Goal: Information Seeking & Learning: Learn about a topic

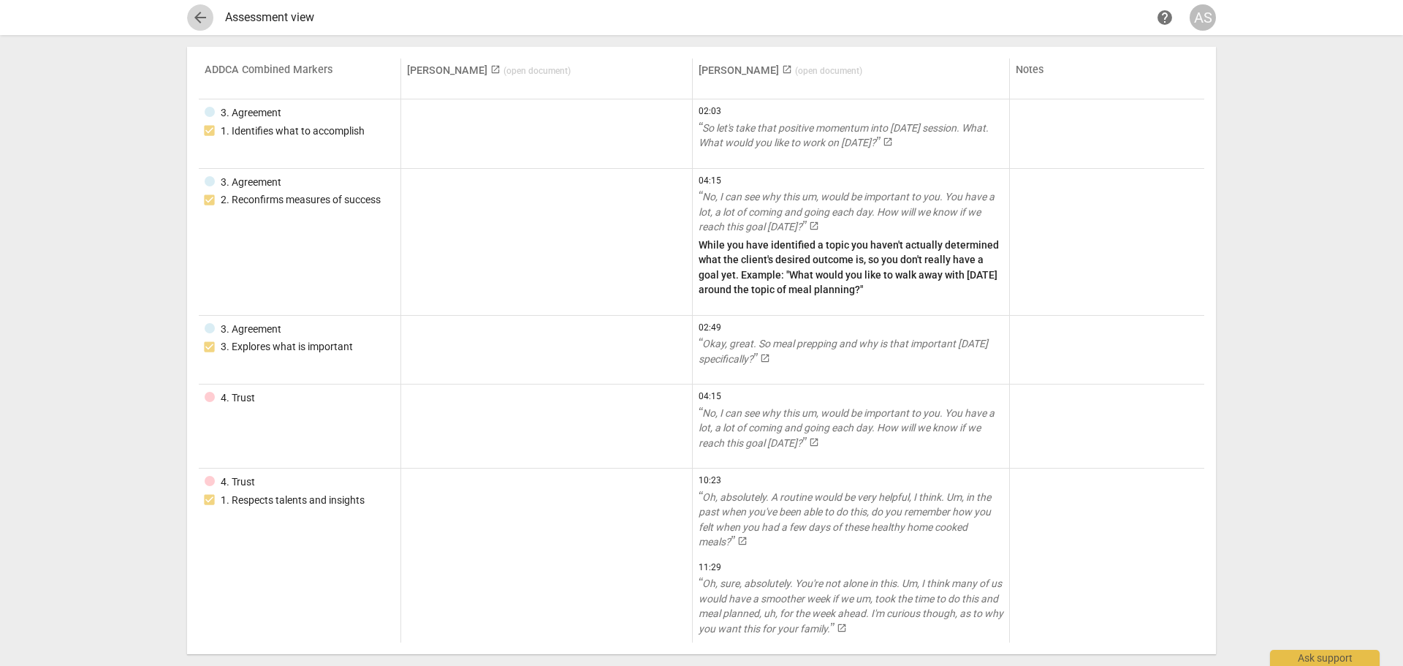
click at [195, 15] on span "arrow_back" at bounding box center [200, 18] width 18 height 18
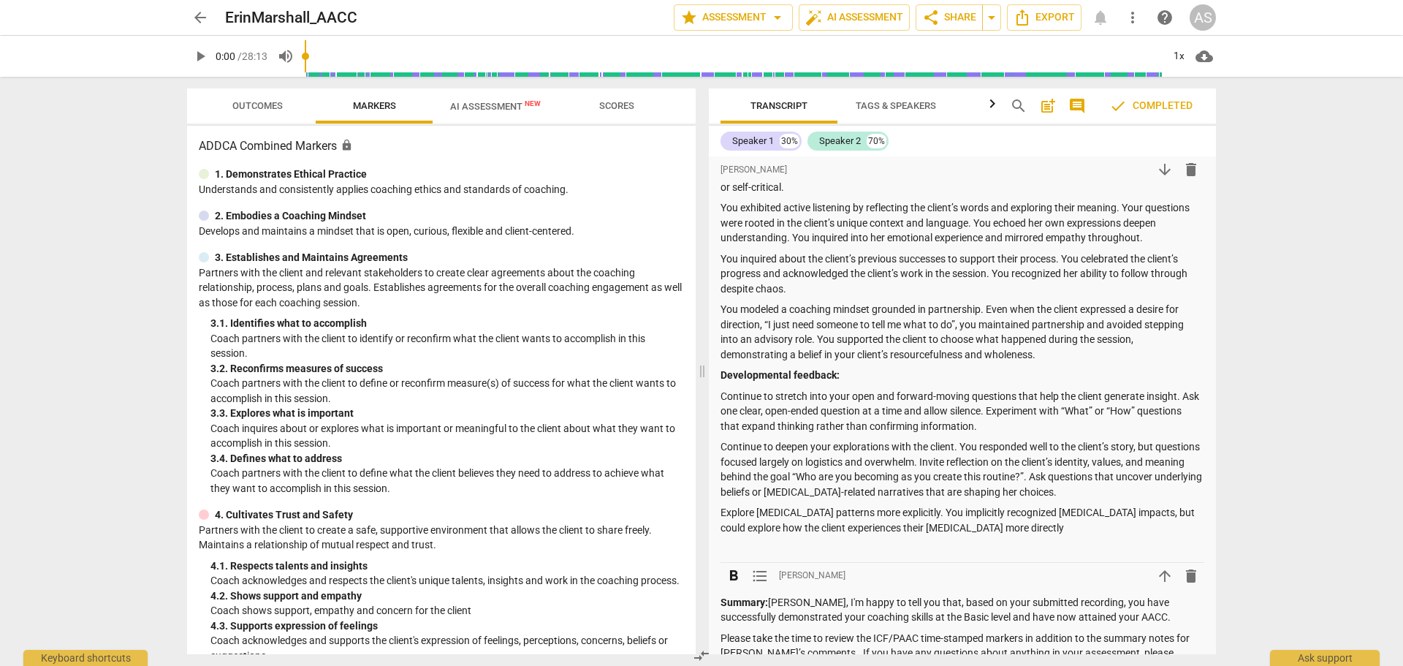
scroll to position [363, 0]
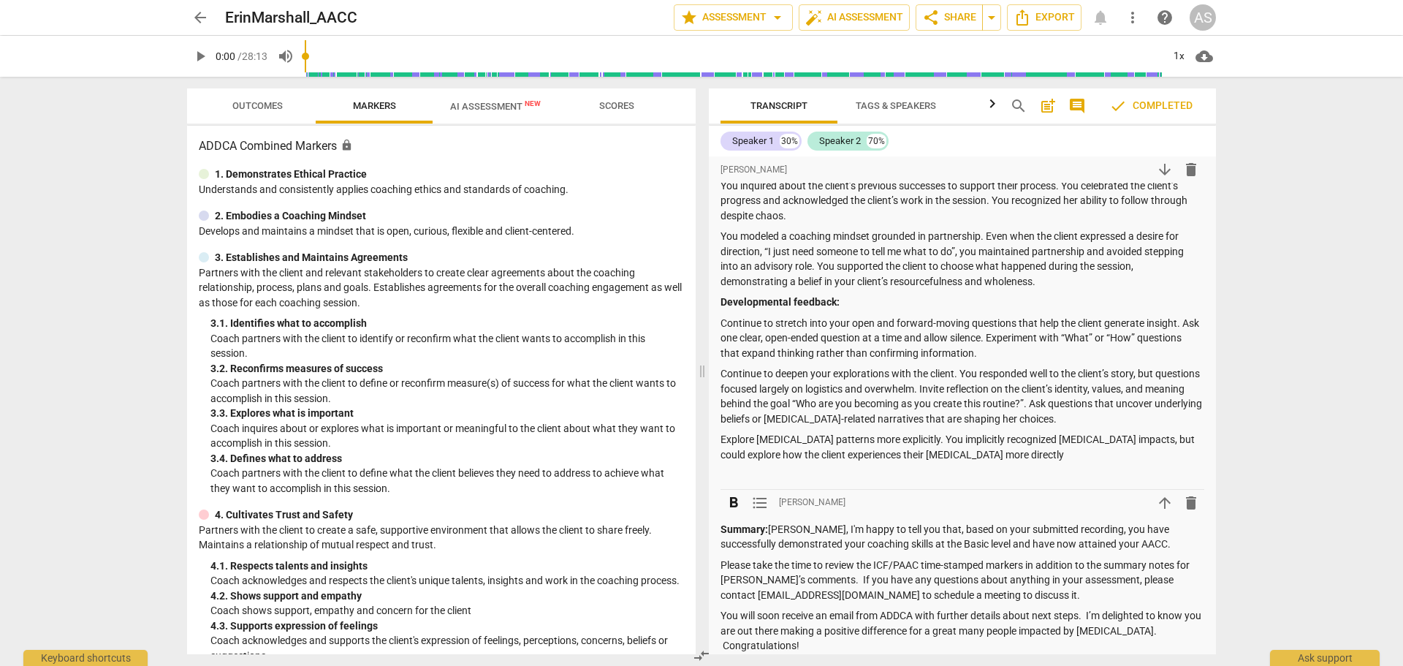
click at [1158, 505] on span "arrow_upward" at bounding box center [1165, 503] width 18 height 18
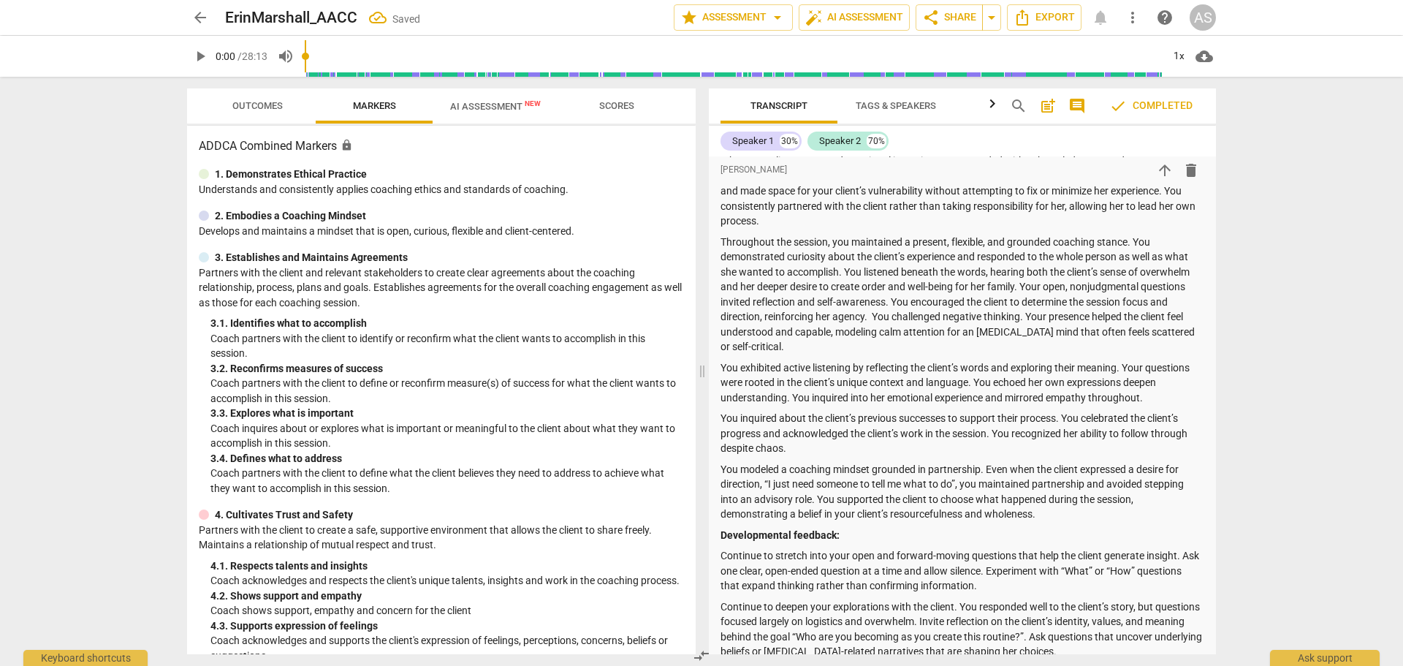
scroll to position [0, 0]
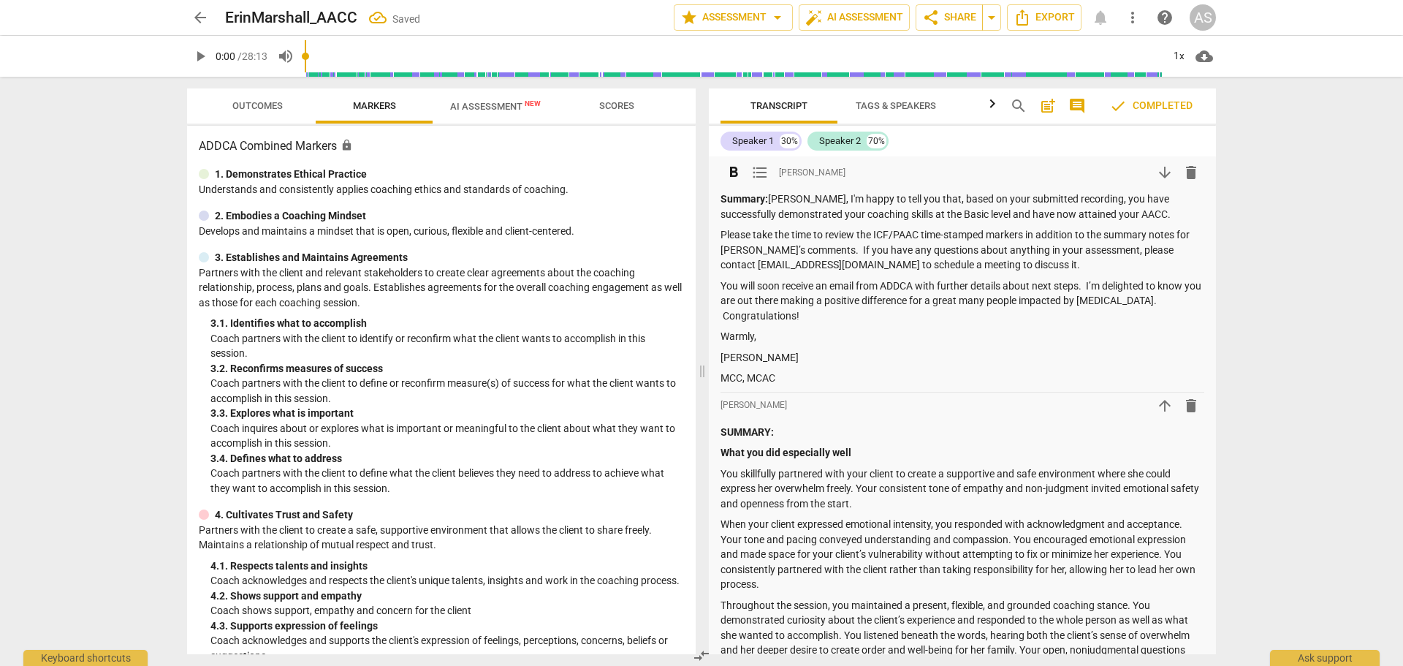
click at [749, 199] on strong "Summary:" at bounding box center [743, 199] width 47 height 12
click at [748, 199] on strong "Summary:" at bounding box center [743, 199] width 47 height 12
click at [936, 210] on p "RESULTS: [PERSON_NAME], I'm happy to tell you that, based on your submitted rec…" at bounding box center [962, 206] width 484 height 30
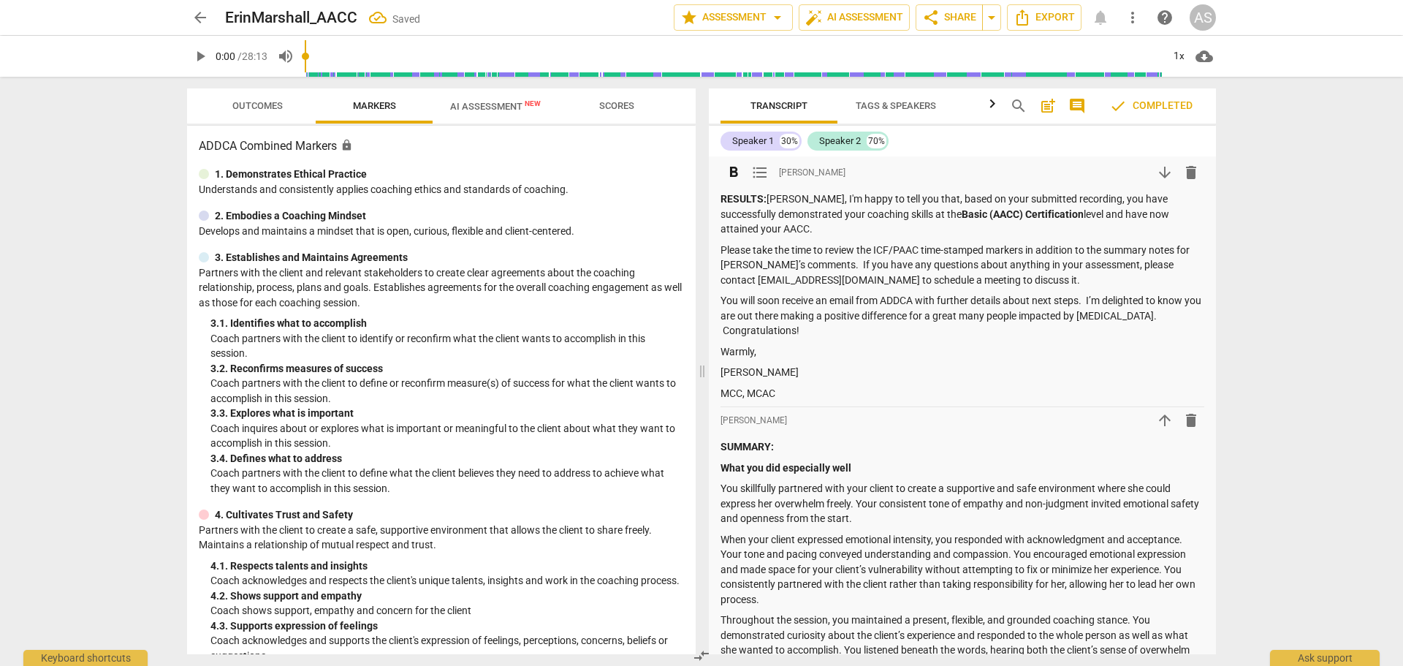
click at [820, 381] on div "RESULTS: [PERSON_NAME], I'm happy to tell you that, based on your submitted rec…" at bounding box center [962, 295] width 484 height 209
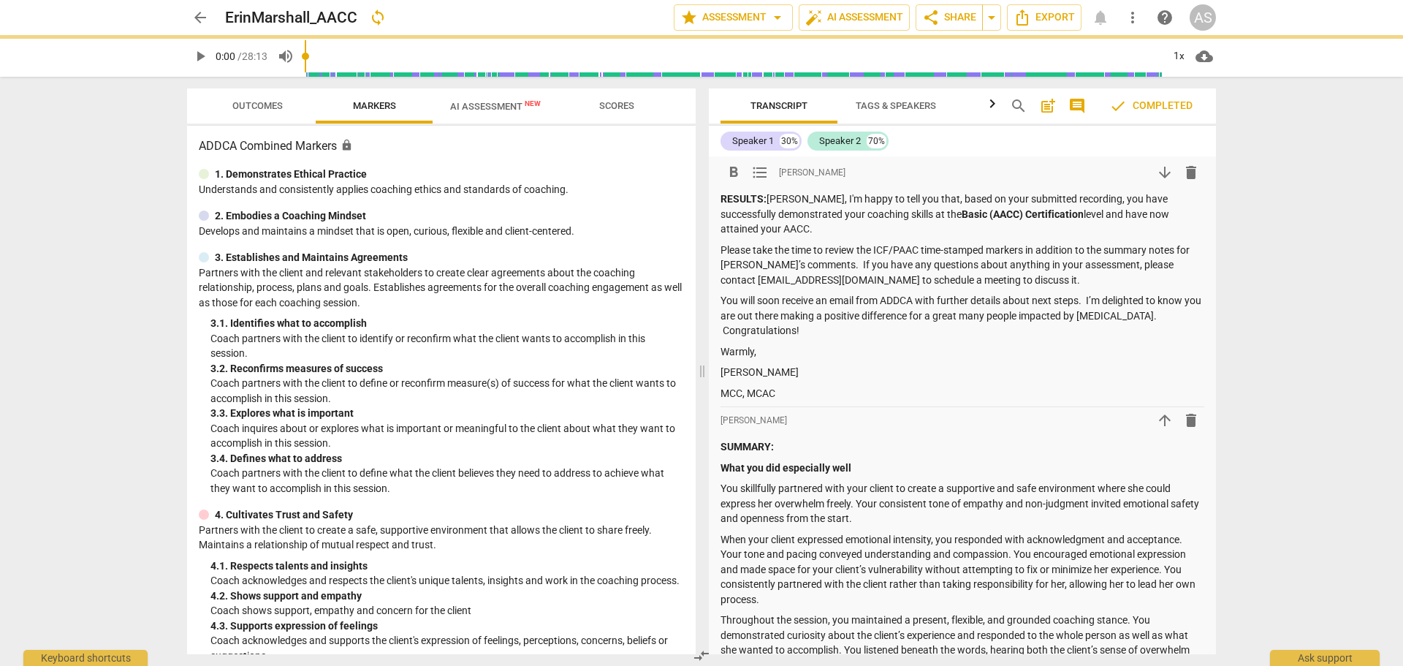
click at [825, 366] on p "[PERSON_NAME]" at bounding box center [962, 372] width 484 height 15
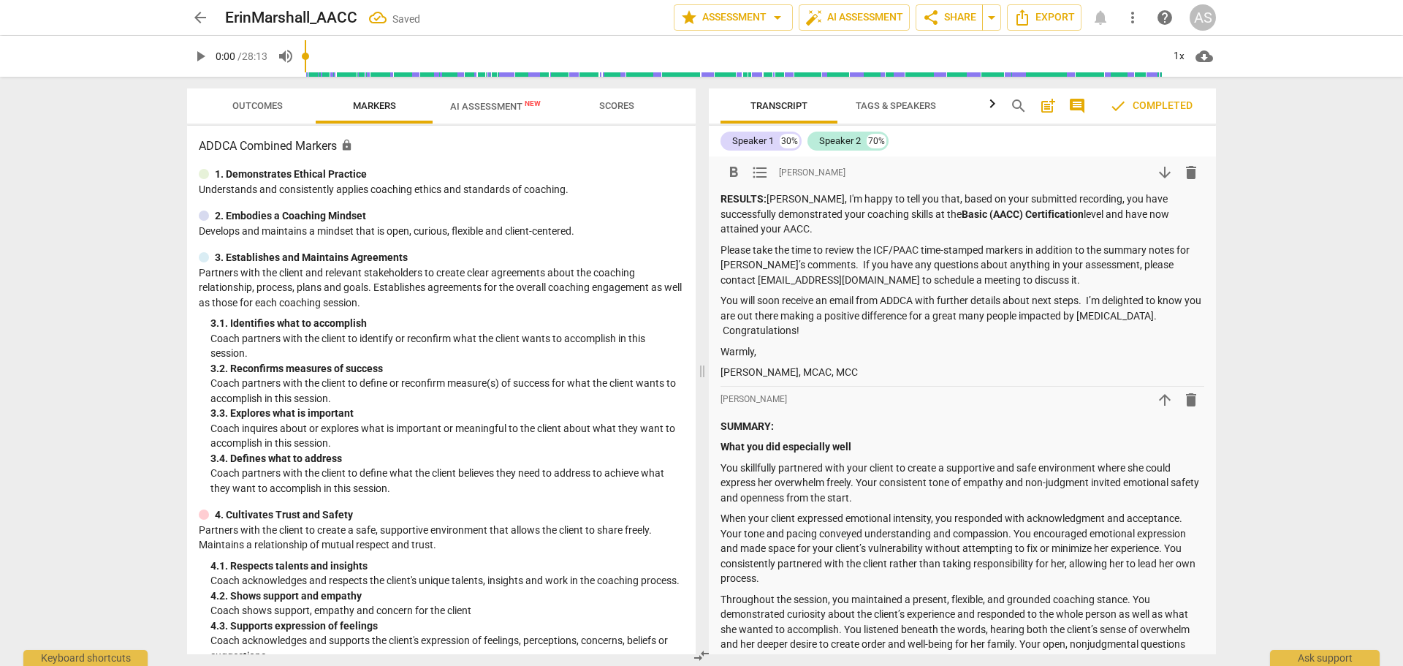
click at [1294, 307] on div "arrow_back ErinMarshall_AACC Saved edit star Assessment arrow_drop_down auto_fi…" at bounding box center [701, 333] width 1403 height 666
click at [204, 11] on span "arrow_back" at bounding box center [200, 18] width 18 height 18
